Goal: Task Accomplishment & Management: Manage account settings

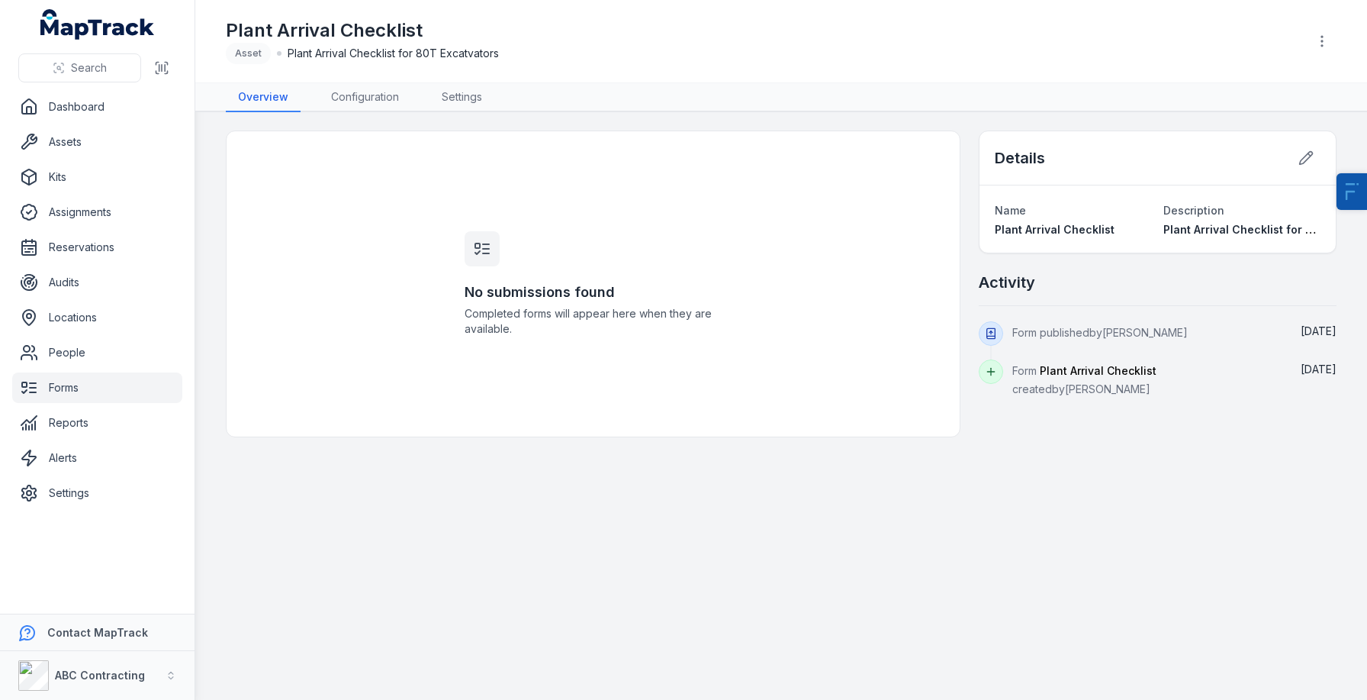
click at [60, 400] on link "Forms" at bounding box center [97, 387] width 170 height 31
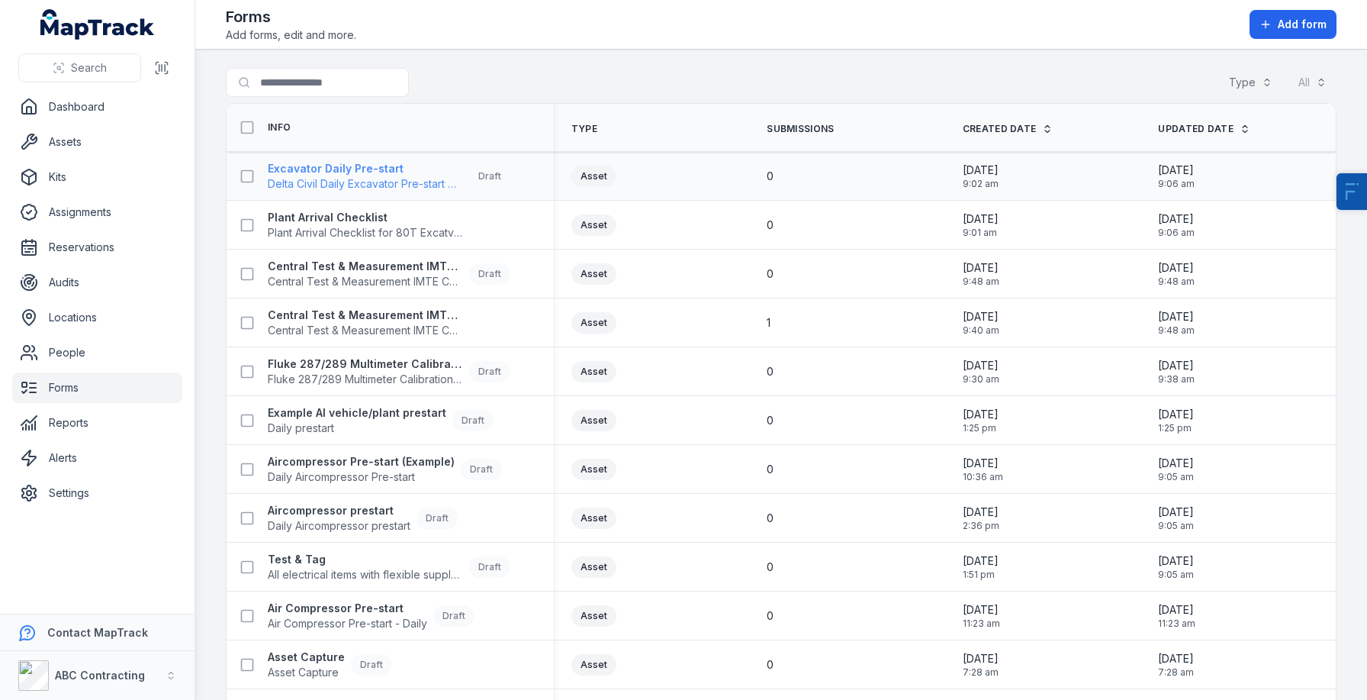
click at [343, 170] on strong "Excavator Daily Pre-start" at bounding box center [365, 168] width 195 height 15
click at [361, 327] on span "Central Test & Measurement IMTE Calibration" at bounding box center [365, 330] width 195 height 15
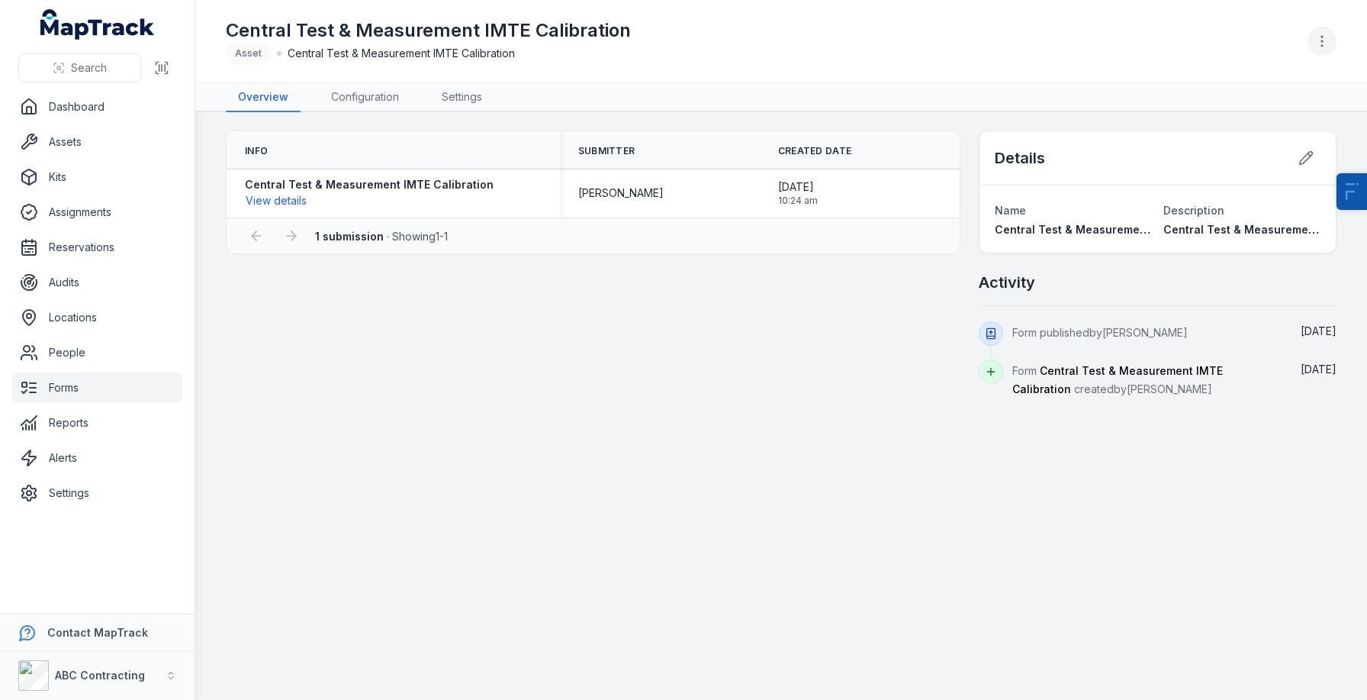
click at [1327, 34] on icon "button" at bounding box center [1322, 41] width 15 height 15
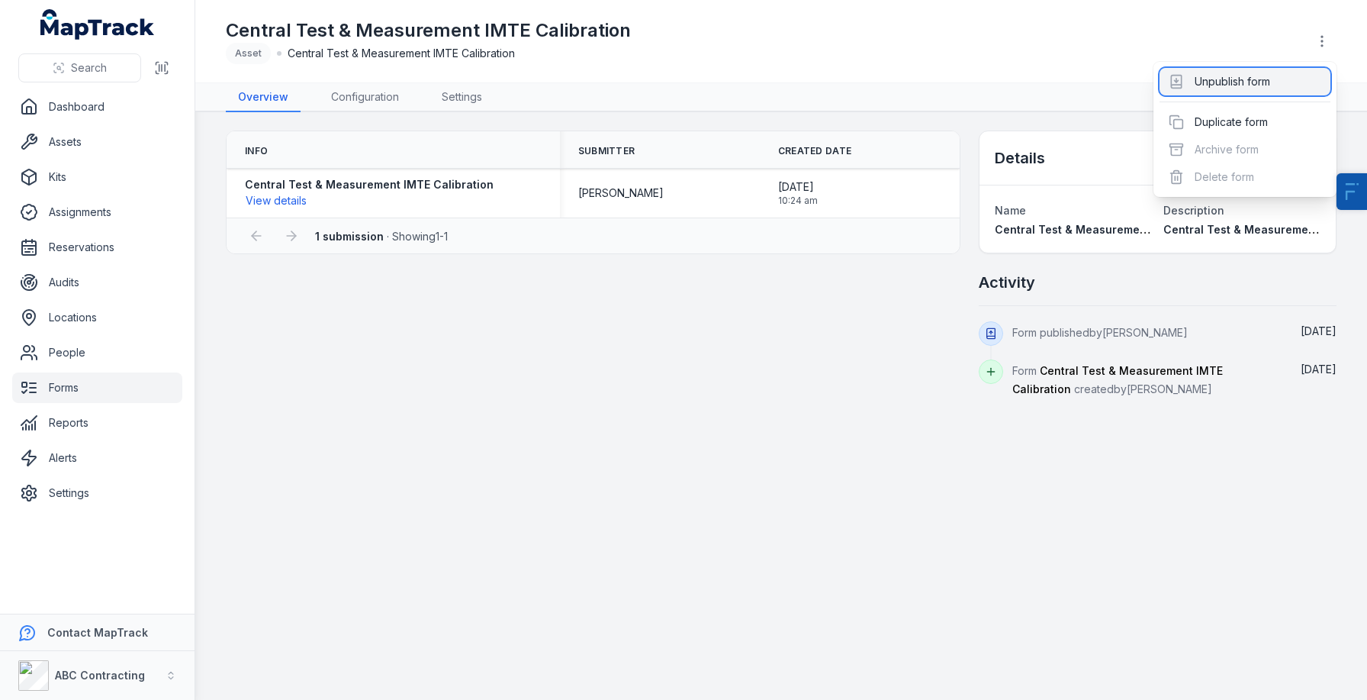
click at [1245, 84] on div "Unpublish form" at bounding box center [1245, 81] width 171 height 27
